Goal: Transaction & Acquisition: Purchase product/service

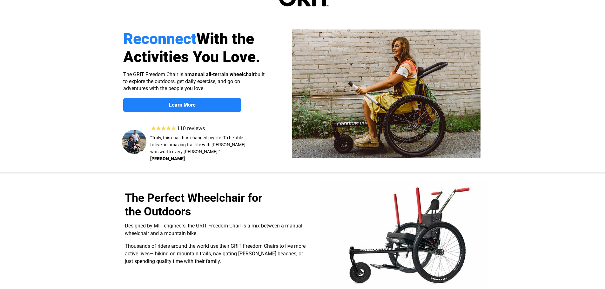
select select "US"
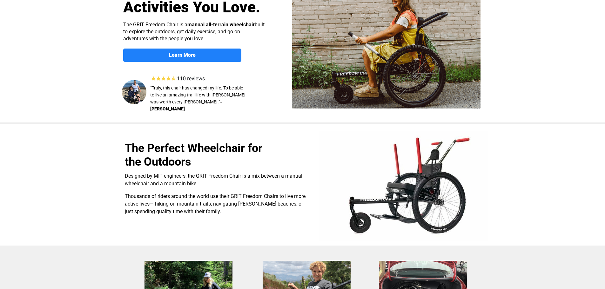
scroll to position [67, 0]
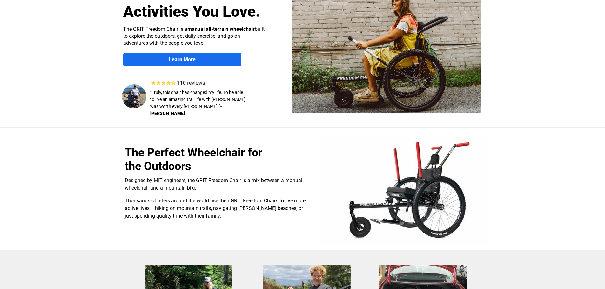
click at [212, 55] on link "Learn More" at bounding box center [182, 59] width 118 height 13
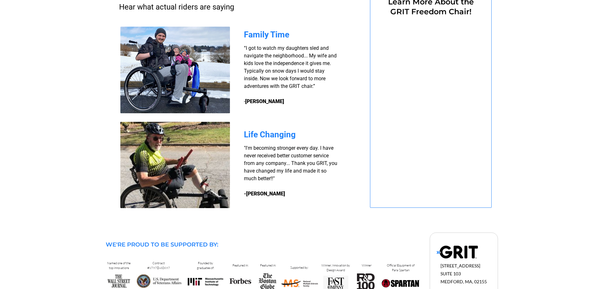
select select "US"
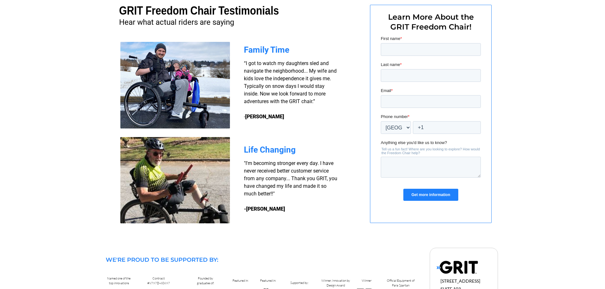
scroll to position [480, 0]
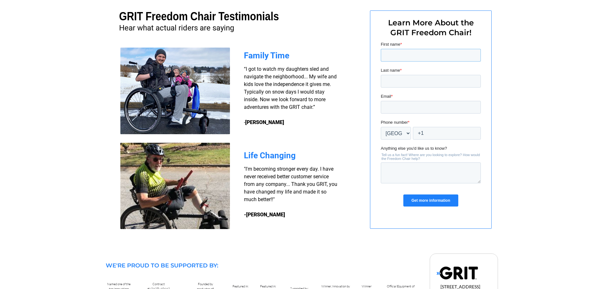
drag, startPoint x: 414, startPoint y: 52, endPoint x: 406, endPoint y: 59, distance: 10.6
click at [414, 52] on input "First name *" at bounding box center [430, 55] width 100 height 13
type input "[PERSON_NAME]"
click at [416, 82] on input "Last name *" at bounding box center [430, 81] width 100 height 13
type input "[PERSON_NAME]"
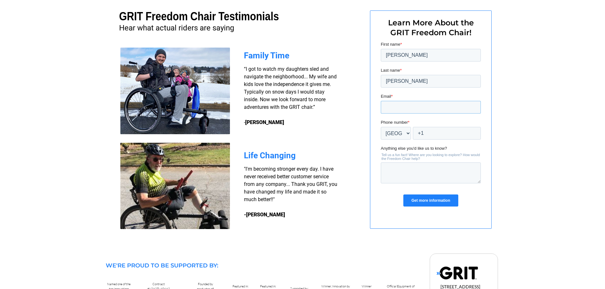
click at [391, 107] on input "Email *" at bounding box center [430, 107] width 100 height 13
type input "[EMAIL_ADDRESS][DOMAIN_NAME]"
click at [426, 134] on input "+1" at bounding box center [446, 133] width 68 height 13
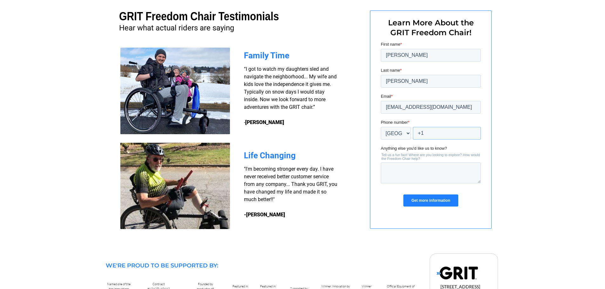
click at [426, 134] on input "+1" at bounding box center [446, 133] width 68 height 13
click at [521, 146] on div at bounding box center [302, 117] width 605 height 264
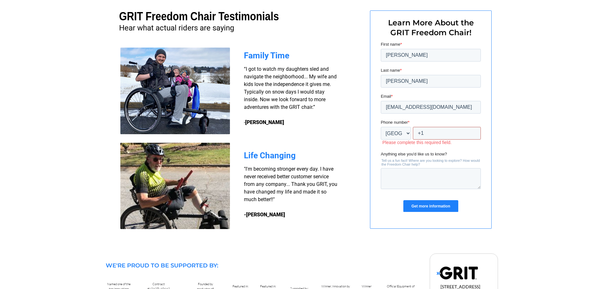
click at [438, 136] on input "+1" at bounding box center [446, 133] width 68 height 13
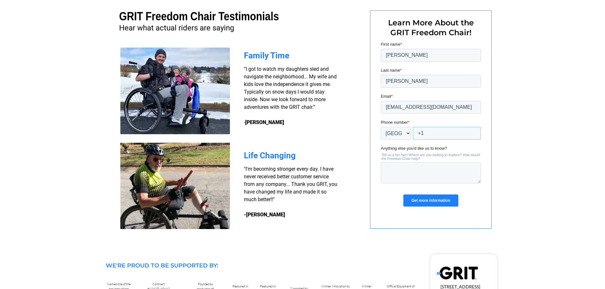
click at [429, 135] on input "+1" at bounding box center [446, 133] width 68 height 13
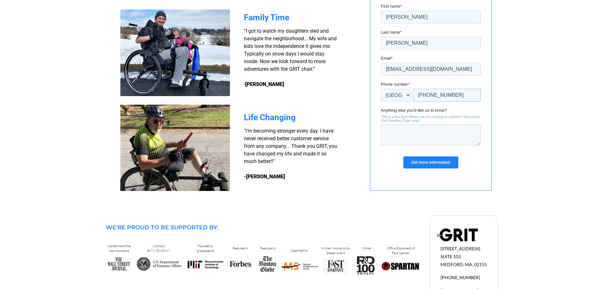
scroll to position [522, 0]
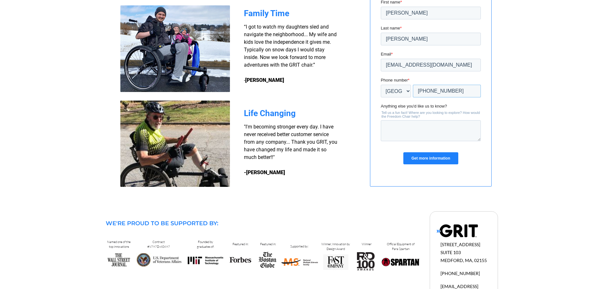
type input "+1 7196868820"
click at [428, 128] on textarea "Anything else you'd like us to know?" at bounding box center [430, 130] width 100 height 21
click at [397, 129] on textarea "Anything else you'd like us to know?" at bounding box center [430, 130] width 100 height 21
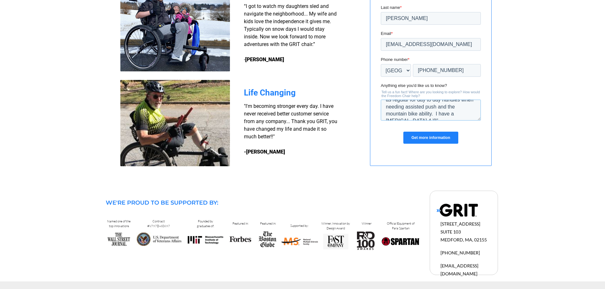
scroll to position [21, 0]
type textarea "I'm looking for a chair that can be used as regular for day to day handles when…"
click at [431, 136] on input "Get more information" at bounding box center [430, 138] width 55 height 12
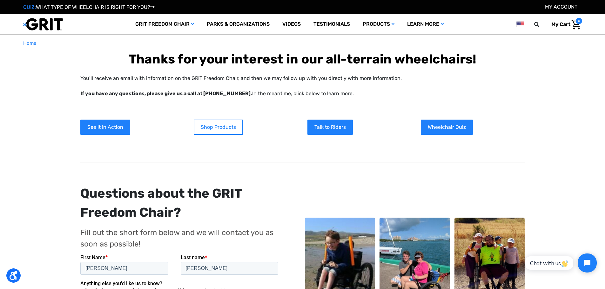
click at [227, 124] on link "Shop Products" at bounding box center [218, 127] width 49 height 15
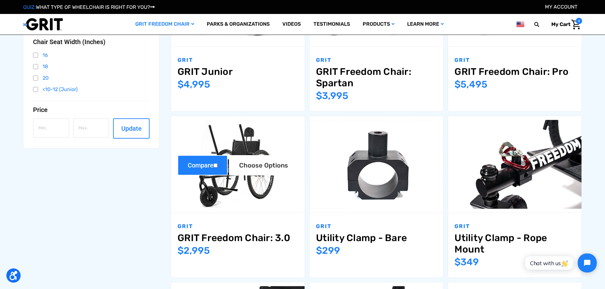
scroll to position [212, 0]
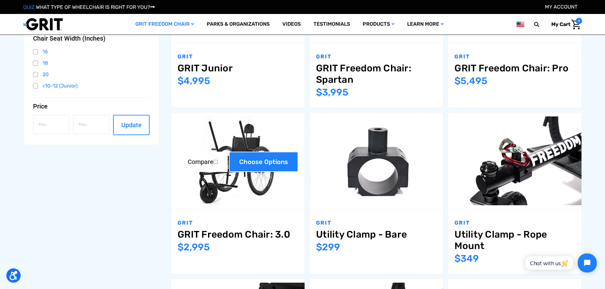
click at [277, 161] on link "Choose Options" at bounding box center [263, 162] width 69 height 20
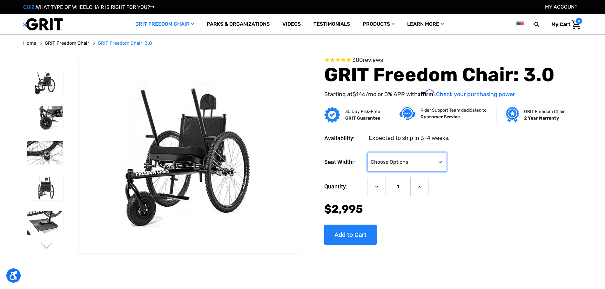
click at [440, 161] on select "Choose Options 16" 18" 20"" at bounding box center [406, 162] width 79 height 19
click at [486, 182] on div "Quantity: Decrease Quantity of GRIT Freedom Chair: 3.0 1 Increase Quantity of G…" at bounding box center [443, 186] width 238 height 19
click at [48, 182] on img at bounding box center [45, 188] width 36 height 24
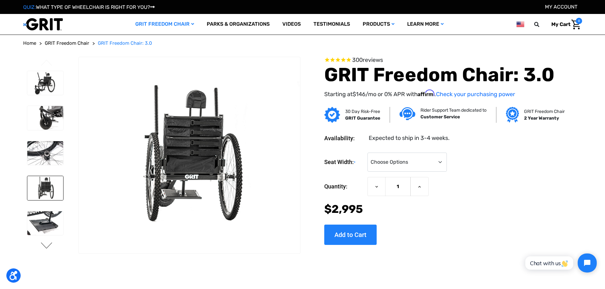
click at [45, 244] on button "Next" at bounding box center [46, 247] width 13 height 8
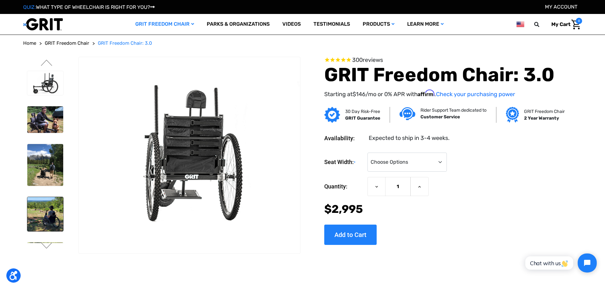
click at [48, 210] on img at bounding box center [45, 214] width 36 height 34
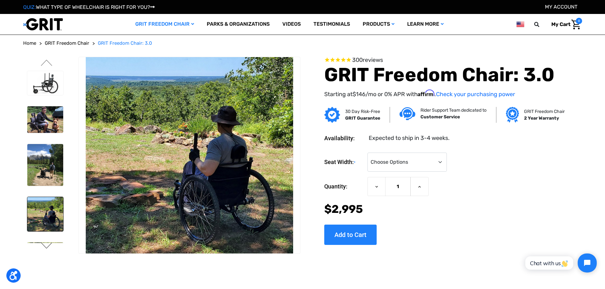
click at [45, 247] on button "Next" at bounding box center [46, 247] width 13 height 8
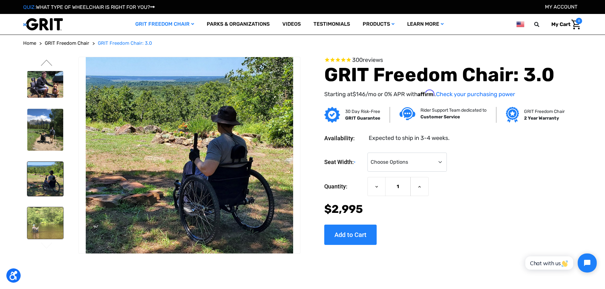
click at [54, 224] on img at bounding box center [45, 223] width 36 height 32
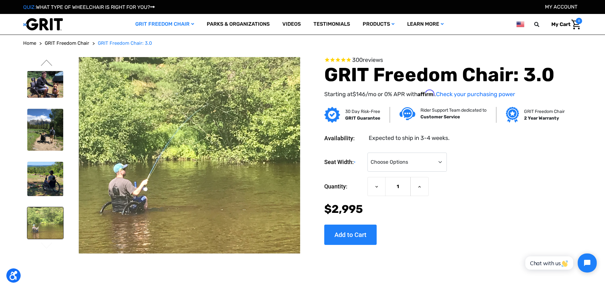
click at [35, 151] on li at bounding box center [45, 130] width 42 height 48
click at [32, 122] on img at bounding box center [45, 130] width 36 height 42
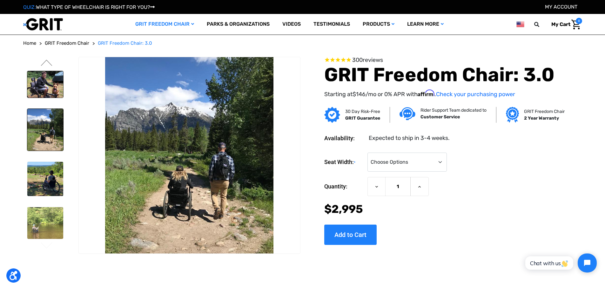
click at [42, 89] on img at bounding box center [45, 84] width 36 height 27
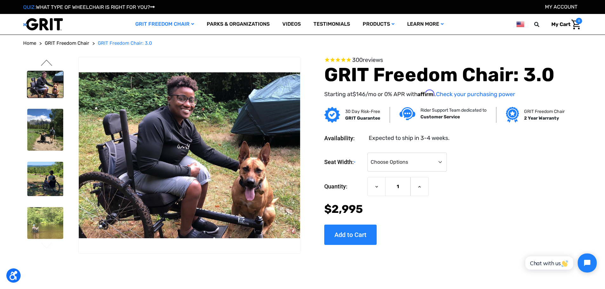
click at [48, 62] on button "Previous" at bounding box center [46, 64] width 13 height 8
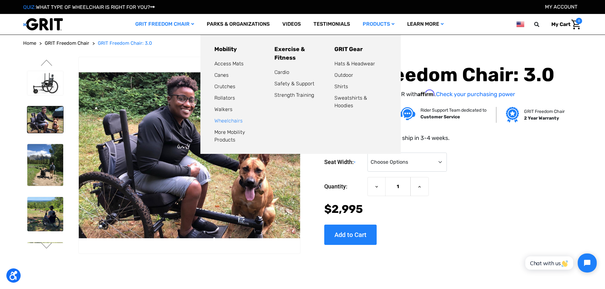
click at [239, 123] on link "Wheelchairs" at bounding box center [228, 121] width 28 height 6
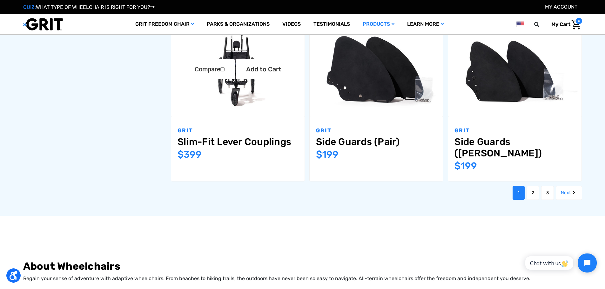
scroll to position [814, 0]
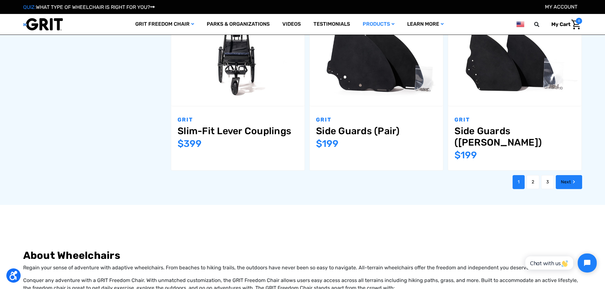
click at [564, 175] on link "Next" at bounding box center [569, 182] width 26 height 14
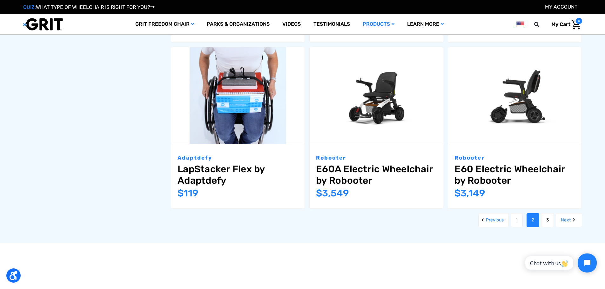
scroll to position [794, 0]
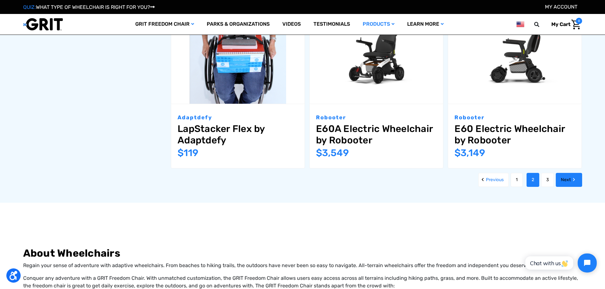
click at [574, 177] on icon "Next" at bounding box center [574, 180] width 6 height 6
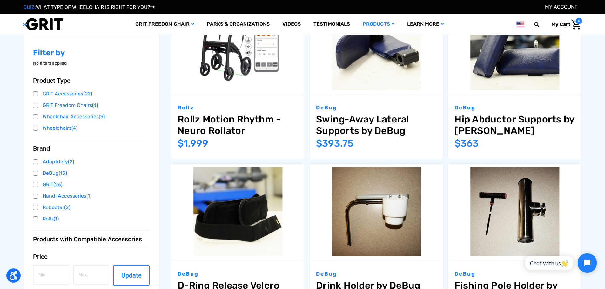
scroll to position [159, 0]
